Goal: Communication & Community: Answer question/provide support

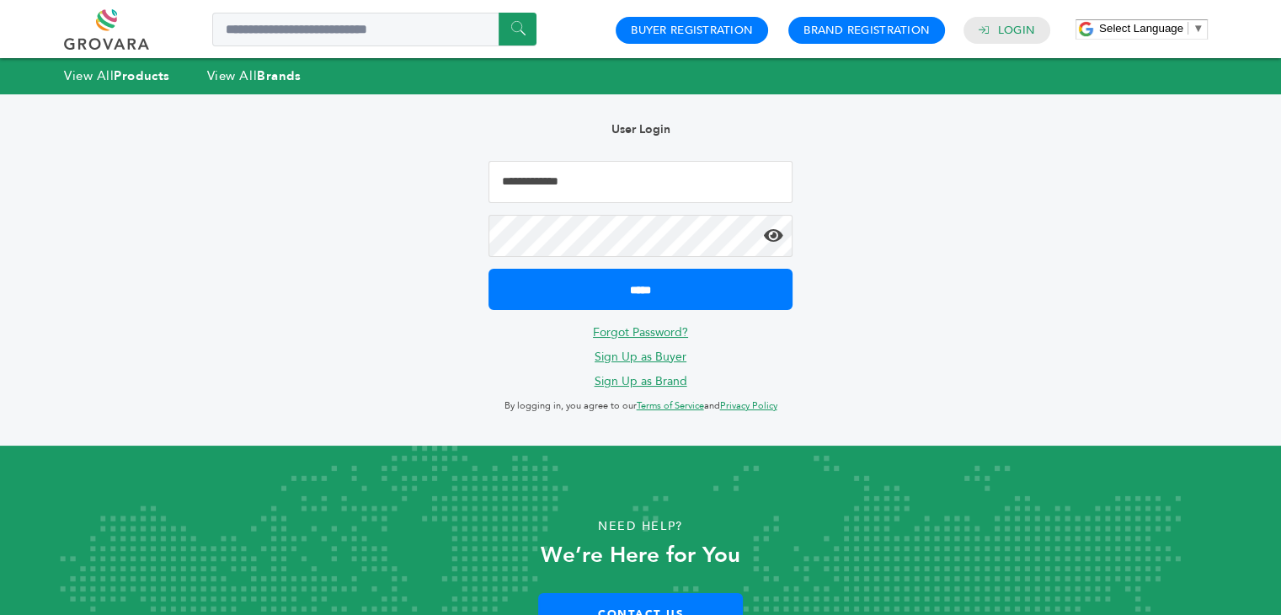
click at [600, 189] on input "Email Address" at bounding box center [640, 182] width 303 height 42
type input "**********"
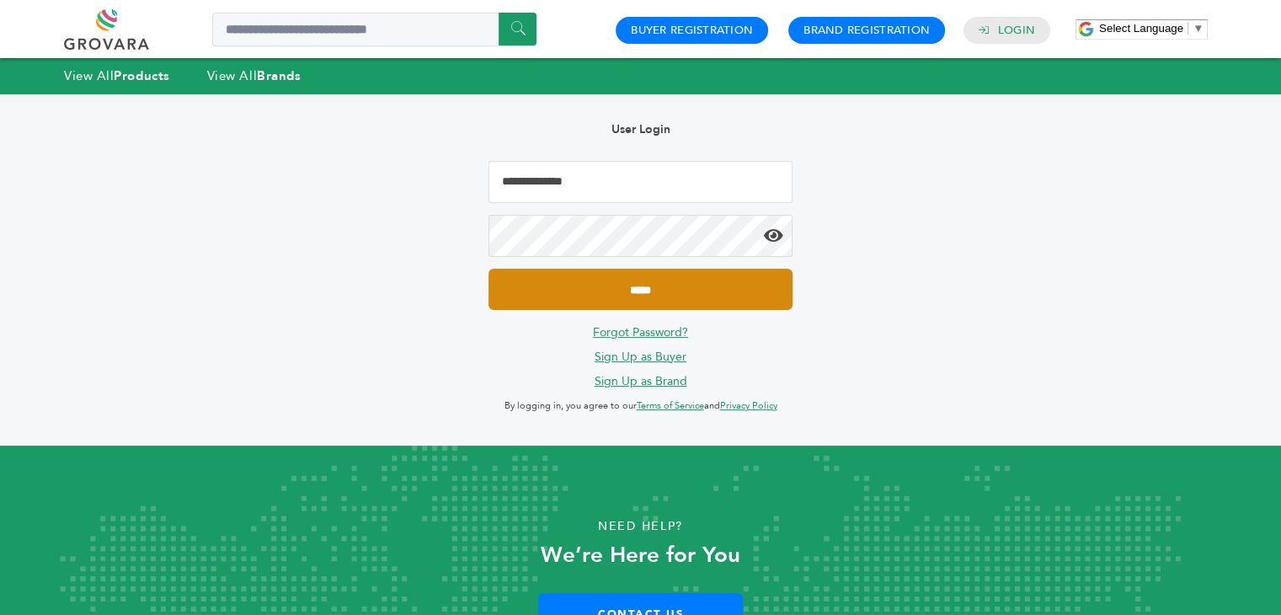
click at [594, 292] on input "*****" at bounding box center [640, 289] width 303 height 41
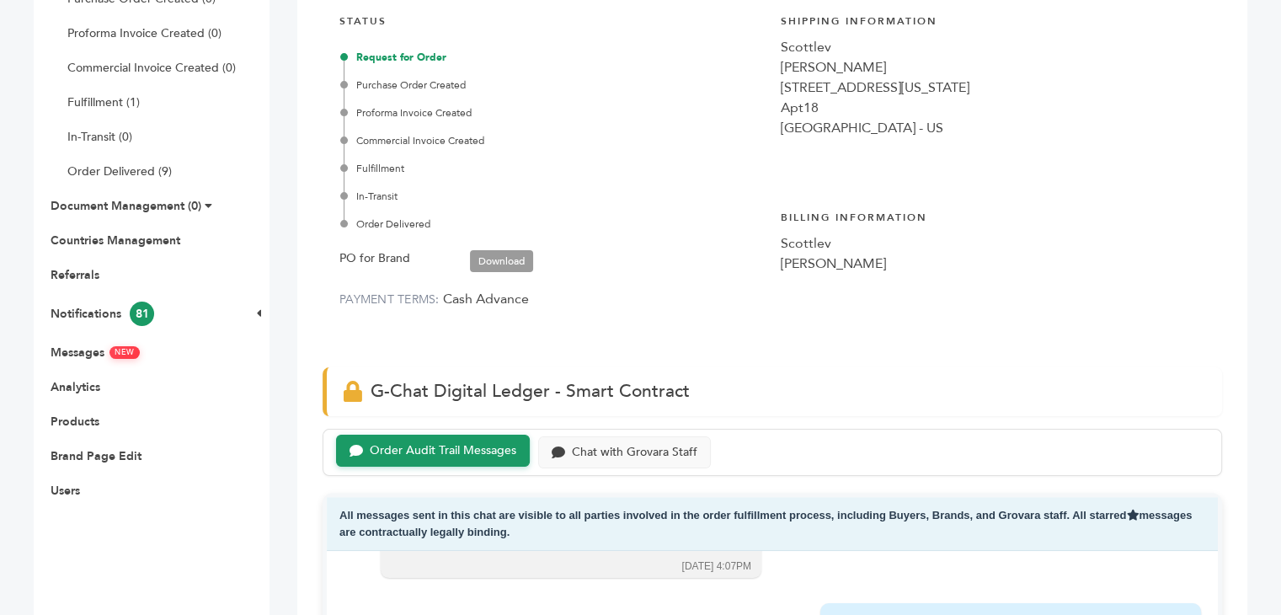
scroll to position [337, 0]
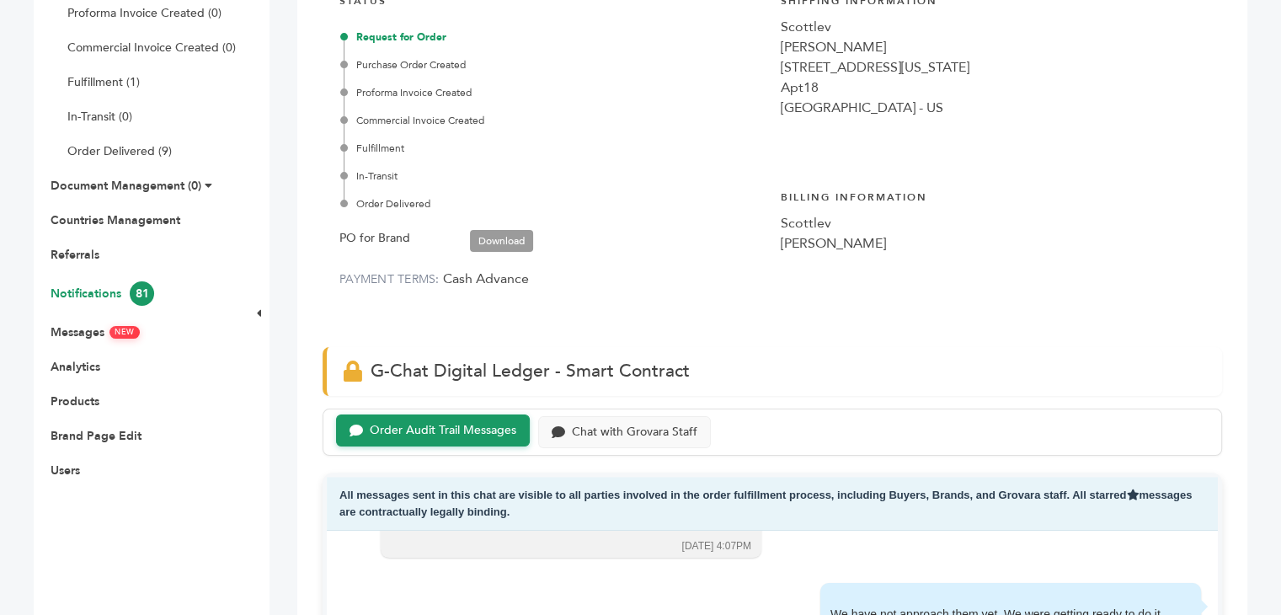
click at [79, 291] on link "Notifications 81" at bounding box center [103, 294] width 104 height 16
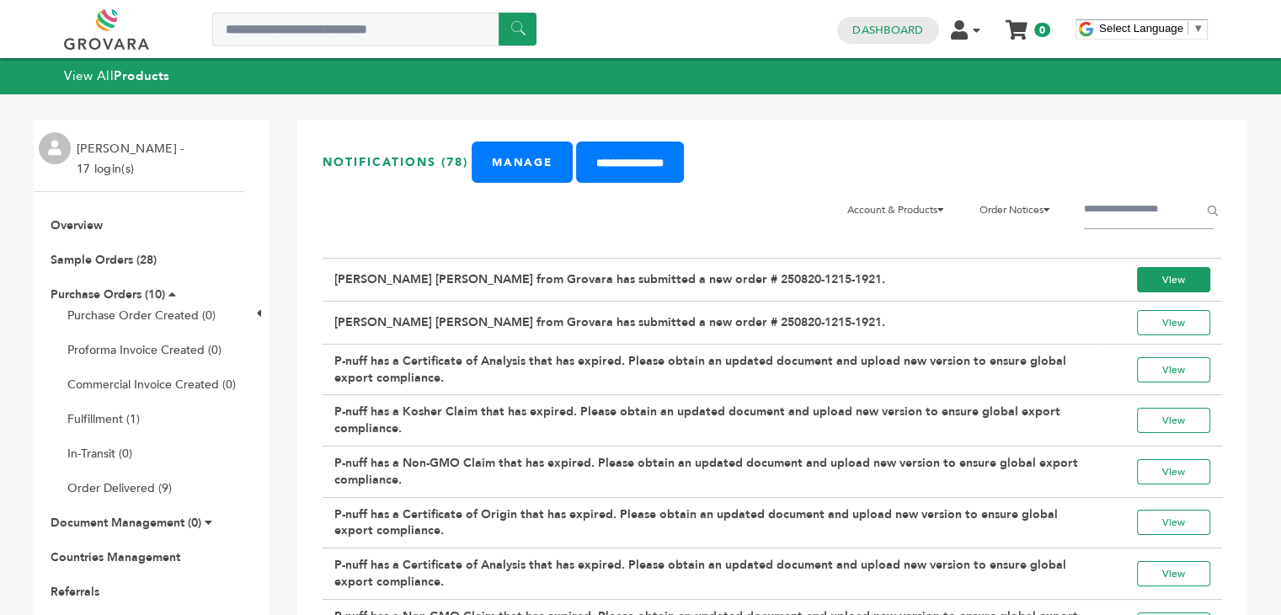
click at [1161, 277] on link "View" at bounding box center [1173, 279] width 73 height 25
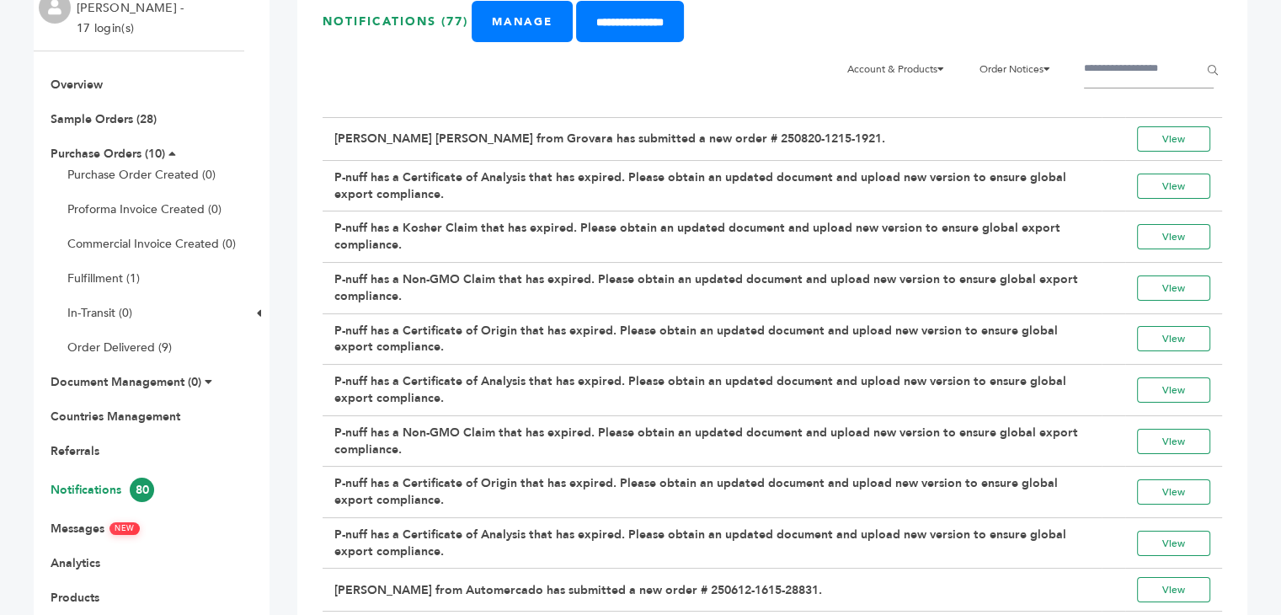
scroll to position [253, 0]
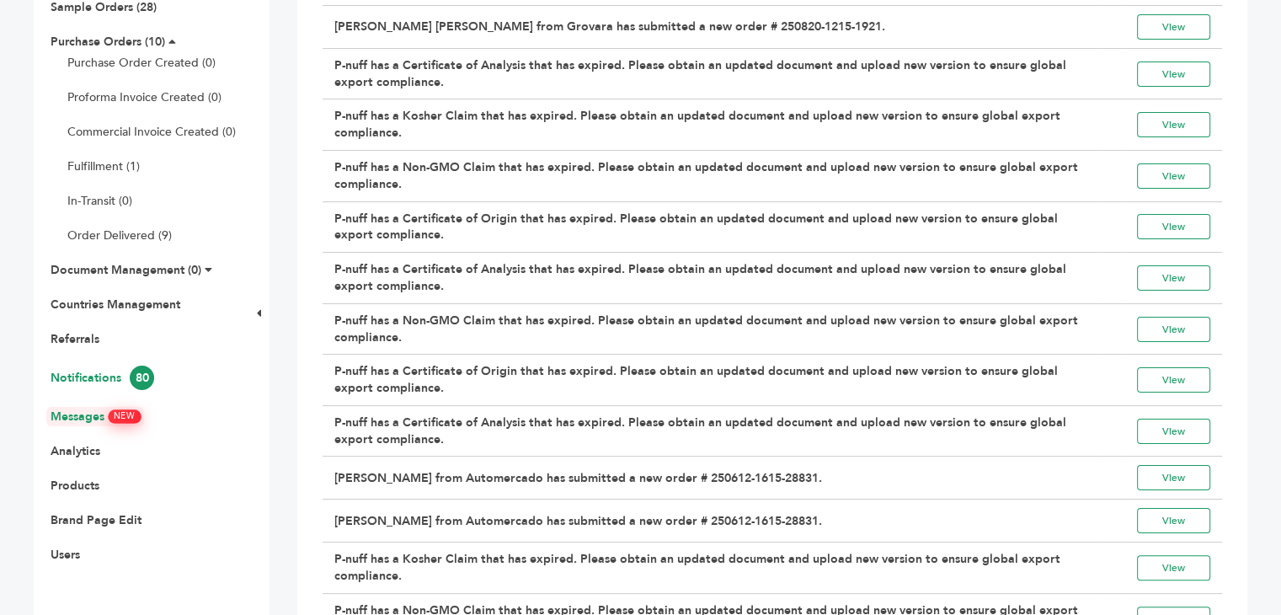
click at [77, 412] on link "Messages NEW" at bounding box center [95, 416] width 89 height 16
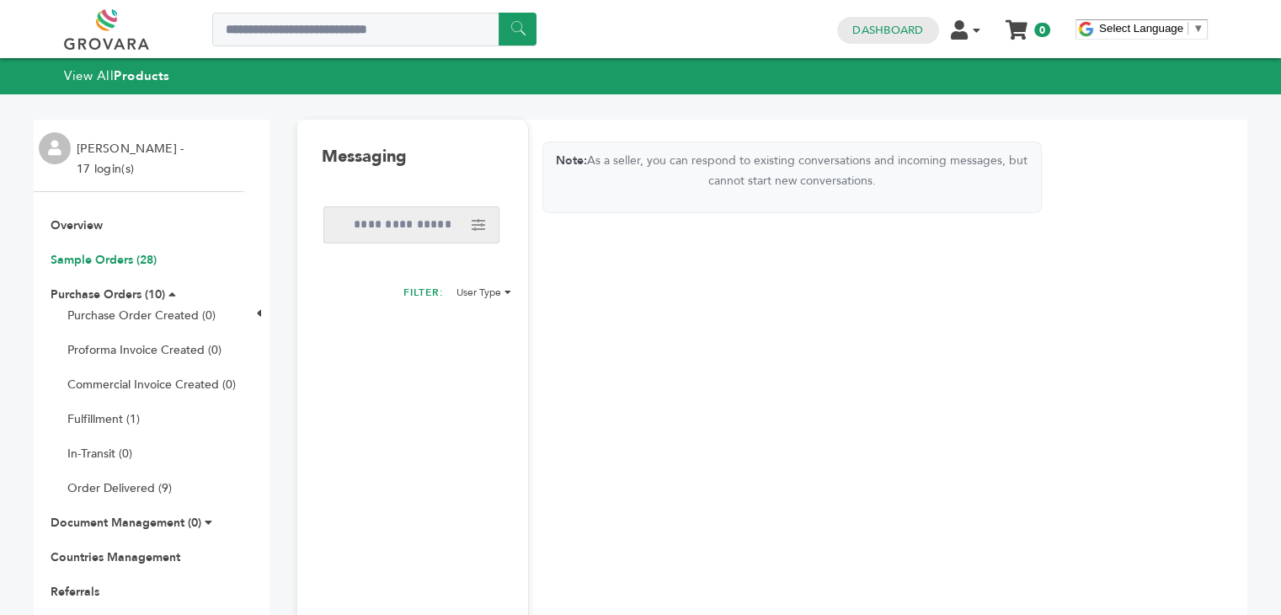
click at [103, 260] on link "Sample Orders (28)" at bounding box center [104, 260] width 106 height 16
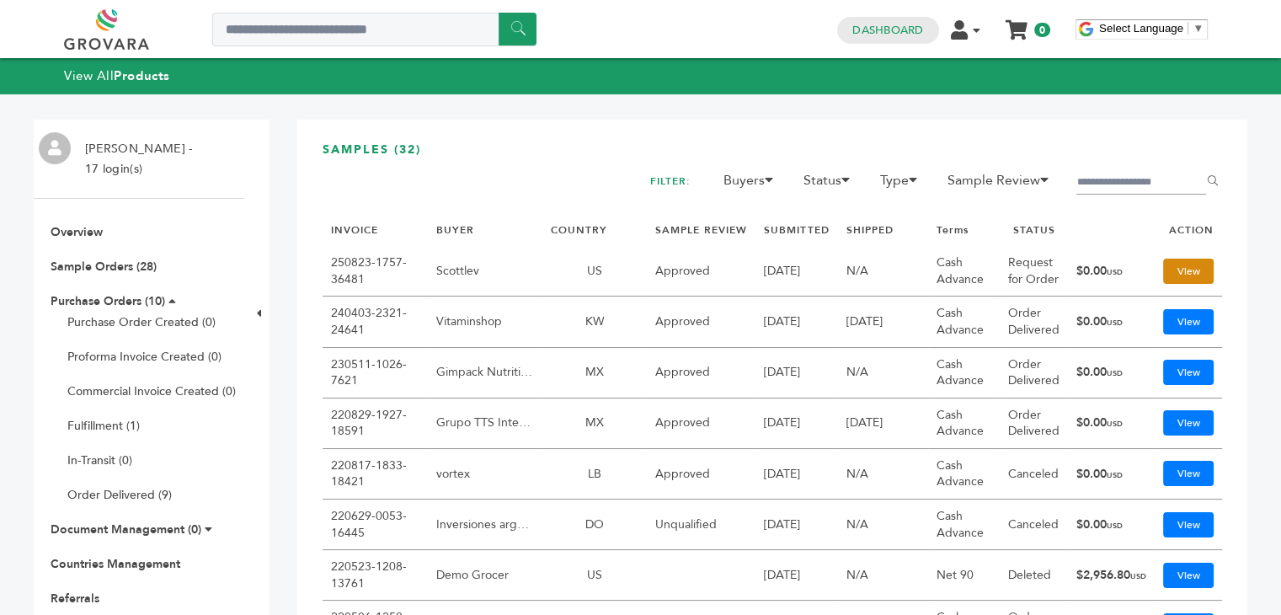
click at [1181, 284] on link "View" at bounding box center [1188, 271] width 51 height 25
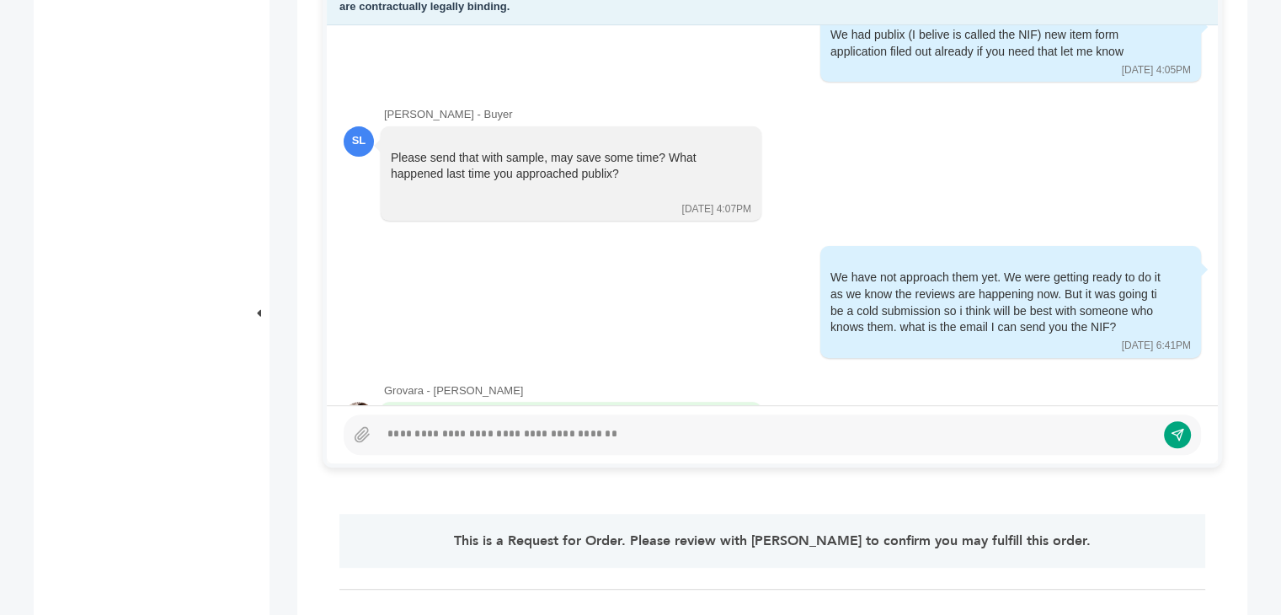
scroll to position [718, 0]
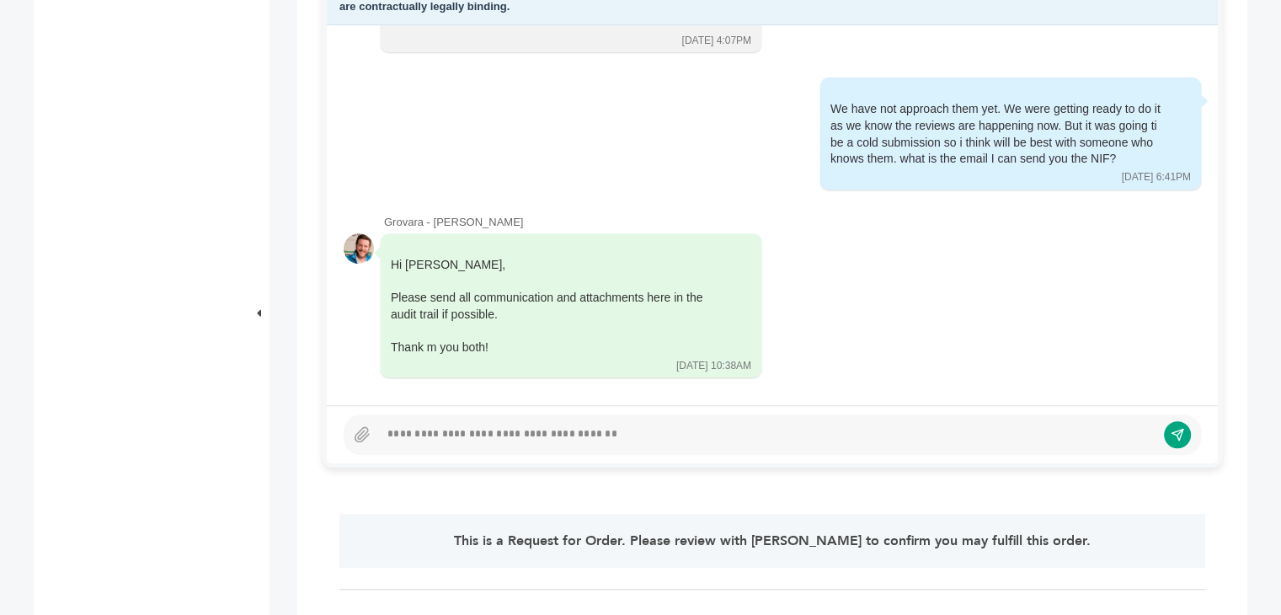
click at [450, 433] on div at bounding box center [767, 434] width 777 height 20
click at [364, 430] on icon at bounding box center [362, 434] width 17 height 17
click at [0, 0] on input "file" at bounding box center [0, 0] width 0 height 0
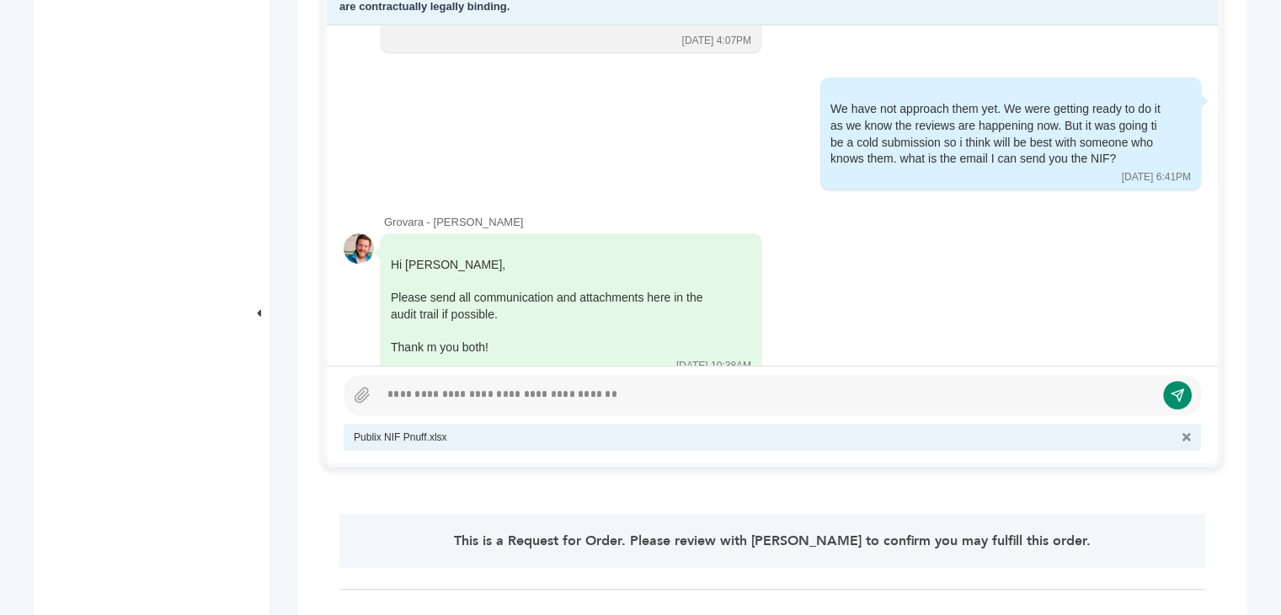
click at [1171, 399] on icon "submit" at bounding box center [1178, 394] width 14 height 14
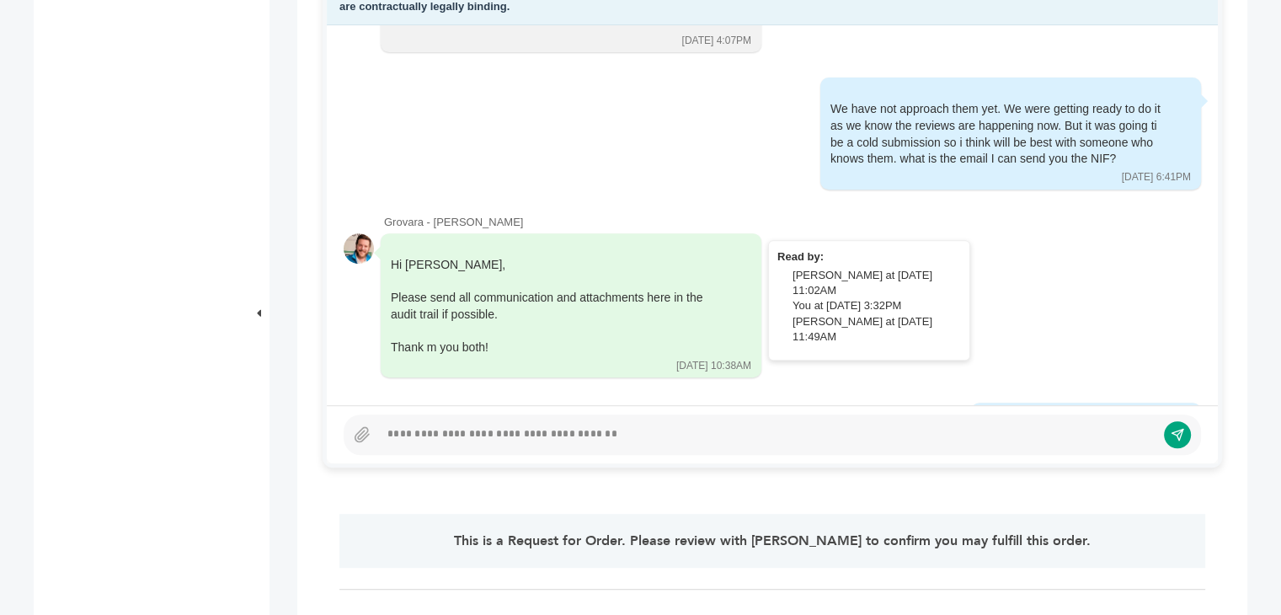
scroll to position [809, 0]
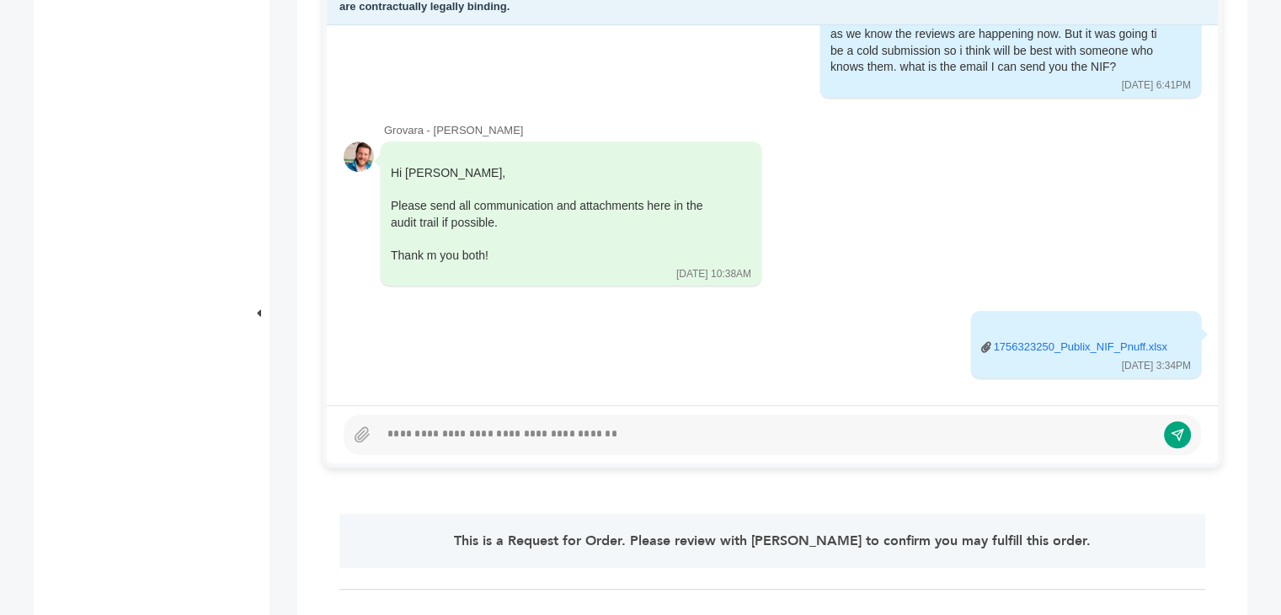
click at [445, 441] on div at bounding box center [767, 434] width 777 height 20
click at [1172, 437] on button "submit" at bounding box center [1165, 434] width 29 height 29
